Goal: Task Accomplishment & Management: Complete application form

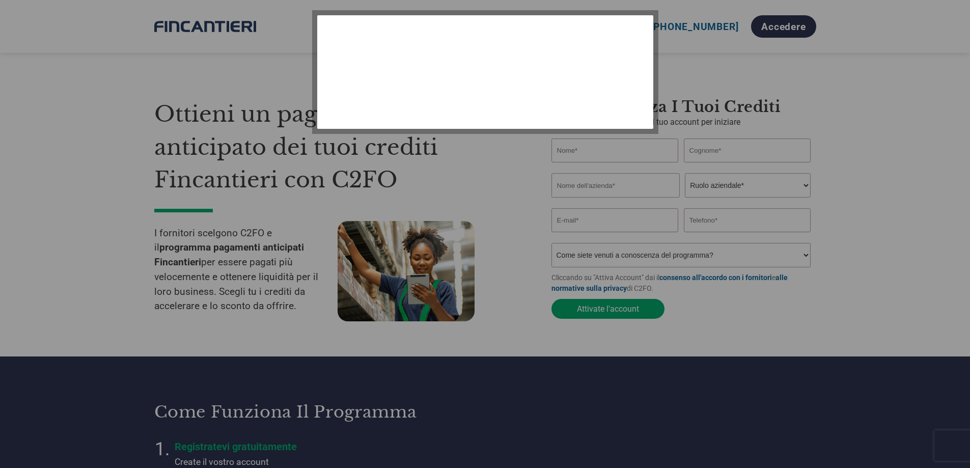
select select "it-IT"
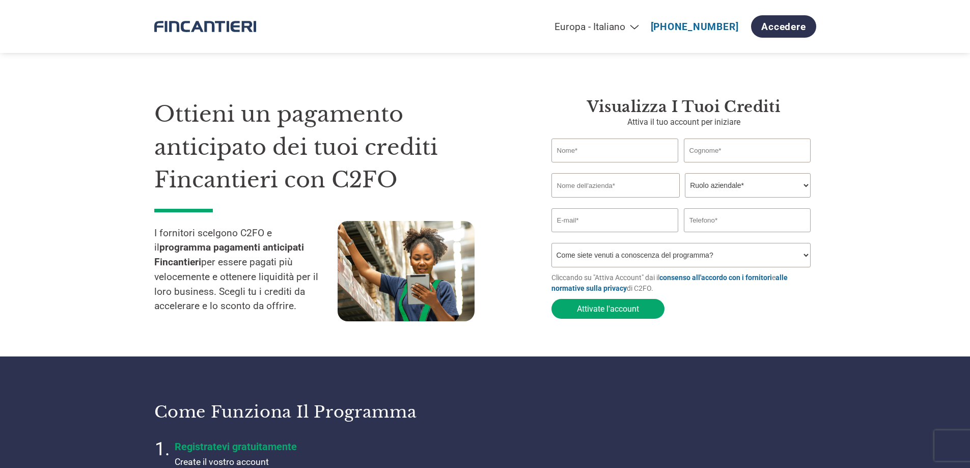
click at [647, 155] on input "text" at bounding box center [615, 151] width 127 height 24
type input "[PERSON_NAME]"
type input "PISTORE"
type input "TMC TRANSFORMERS SPA"
click at [776, 184] on select "Ruolo aziendale* CFO Controllore finanziario Gestore crediti Direttore finanzia…" at bounding box center [748, 185] width 126 height 24
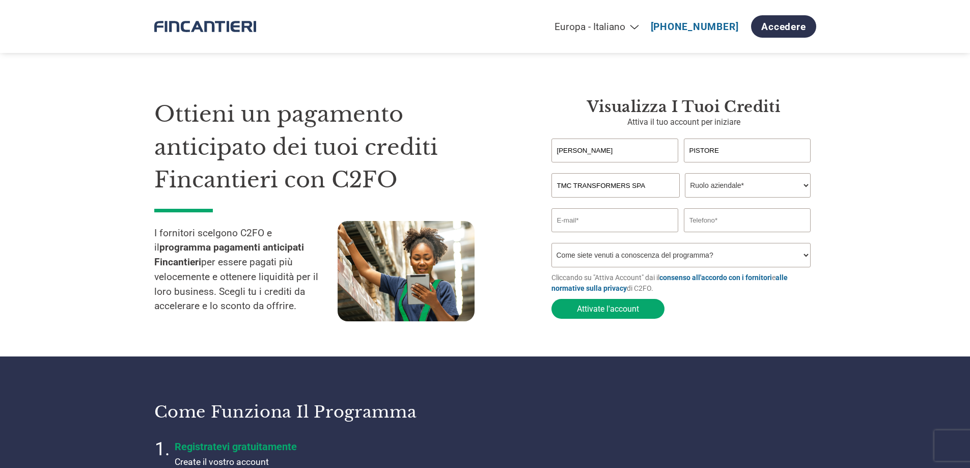
select select "ACCOUNTING"
click at [685, 174] on select "Ruolo aziendale* CFO Controllore finanziario Gestore crediti Direttore finanzia…" at bounding box center [748, 185] width 126 height 24
click at [617, 220] on input "email" at bounding box center [615, 220] width 127 height 24
type input "[PERSON_NAME][EMAIL_ADDRESS][DOMAIN_NAME]"
type input "03311262402"
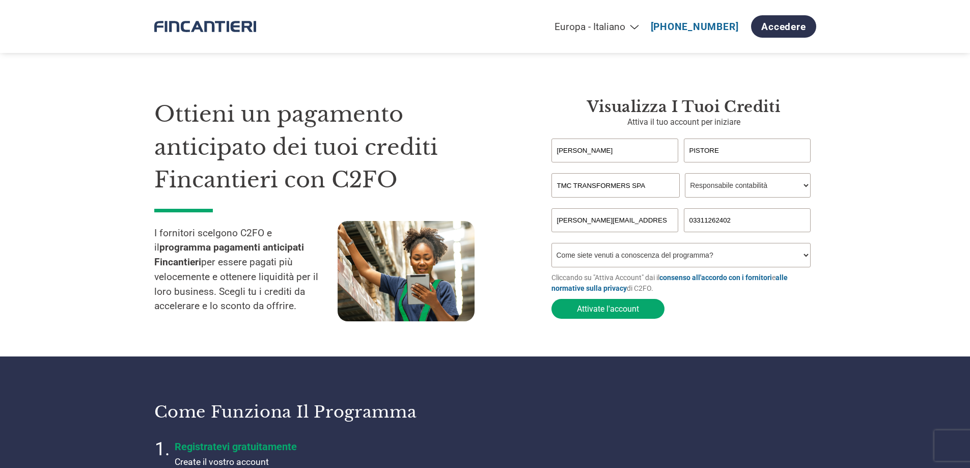
click at [669, 256] on select "Come siete venuti a conoscenza del programma? Abbiamo ricevuto una lettera Tram…" at bounding box center [682, 255] width 260 height 24
select select "Email"
click at [552, 246] on select "Come siete venuti a conoscenza del programma? Abbiamo ricevuto una lettera Tram…" at bounding box center [682, 255] width 260 height 24
click at [597, 313] on button "Attivate l'account" at bounding box center [608, 309] width 113 height 20
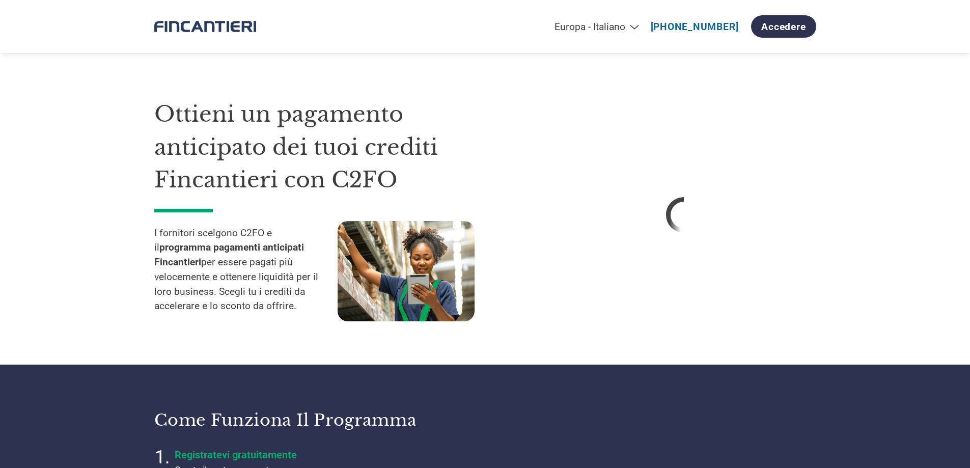
select select "it-IT"
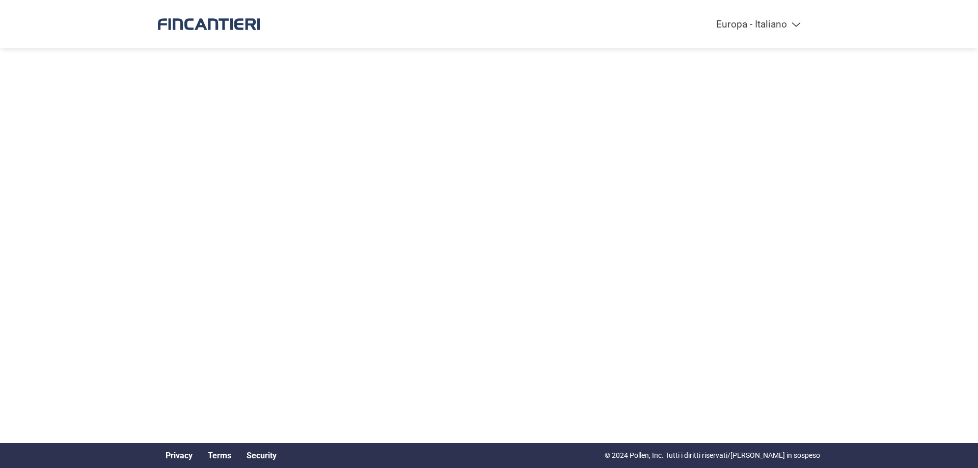
select select "it-IT"
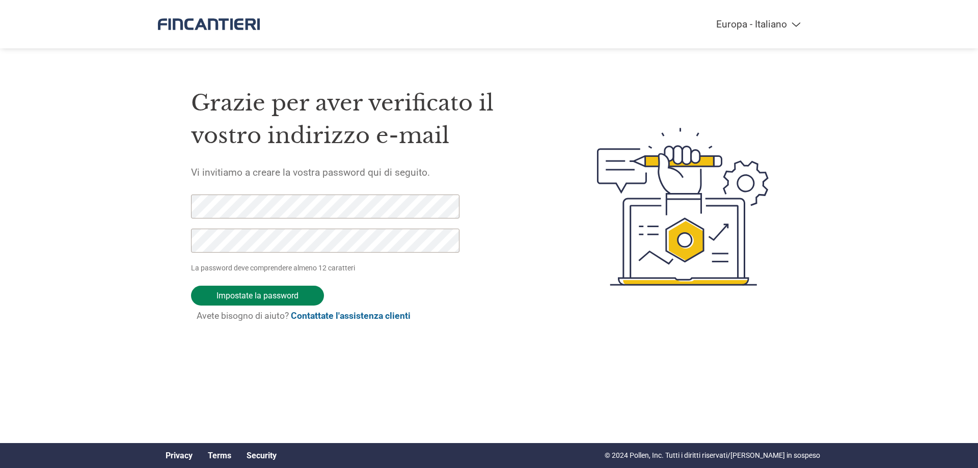
click at [256, 294] on input "Impostate la password" at bounding box center [257, 296] width 133 height 20
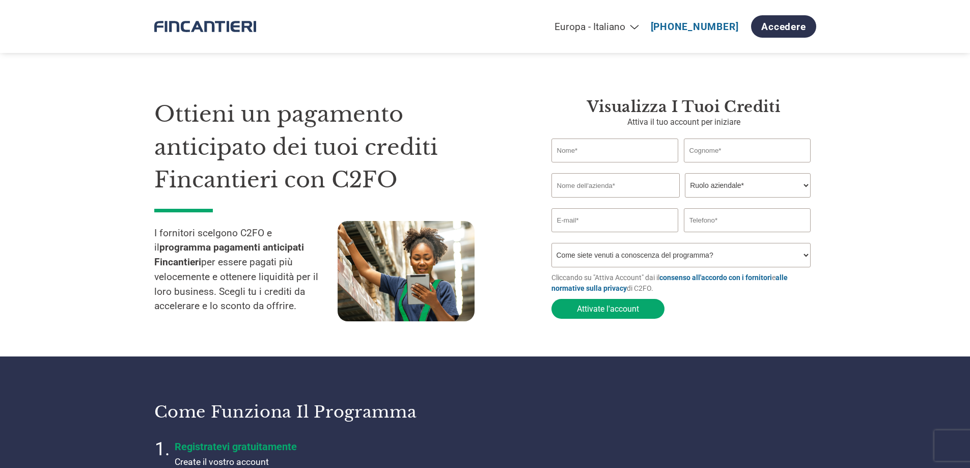
select select "it-IT"
